Goal: Transaction & Acquisition: Purchase product/service

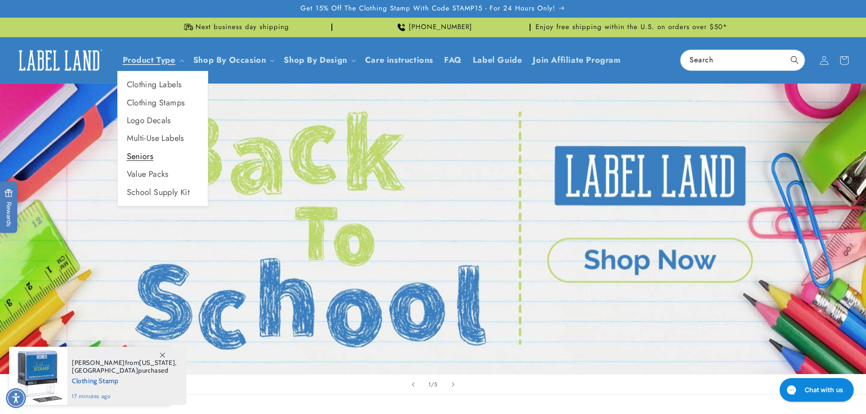
click at [142, 157] on link "Seniors" at bounding box center [163, 157] width 90 height 18
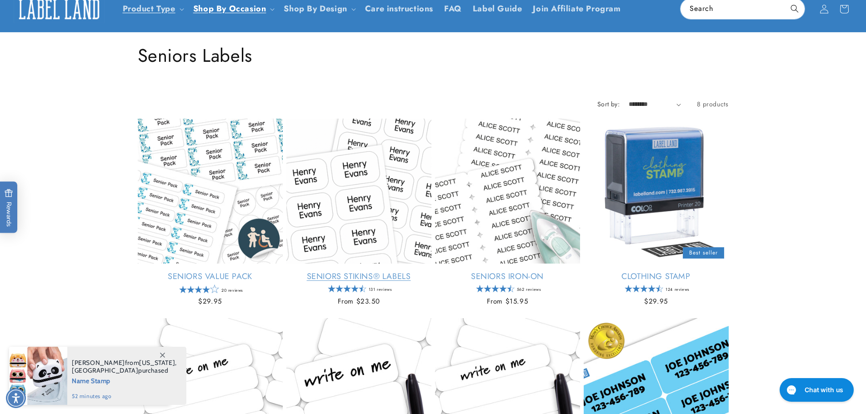
scroll to position [91, 0]
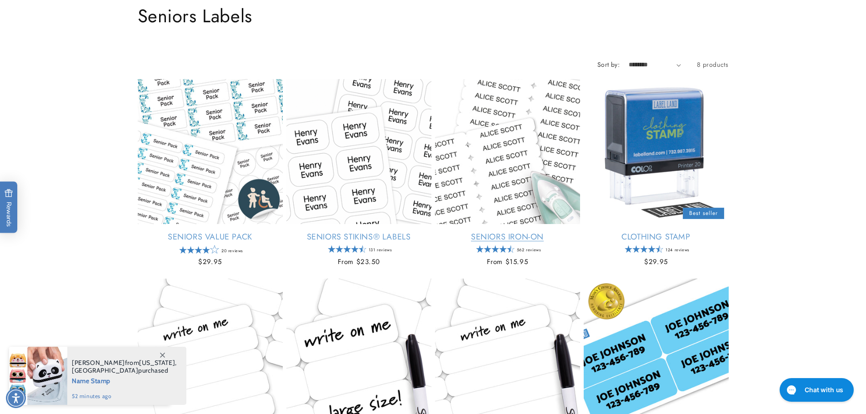
click at [512, 238] on link "Seniors Iron-On" at bounding box center [507, 237] width 145 height 10
